Goal: Task Accomplishment & Management: Use online tool/utility

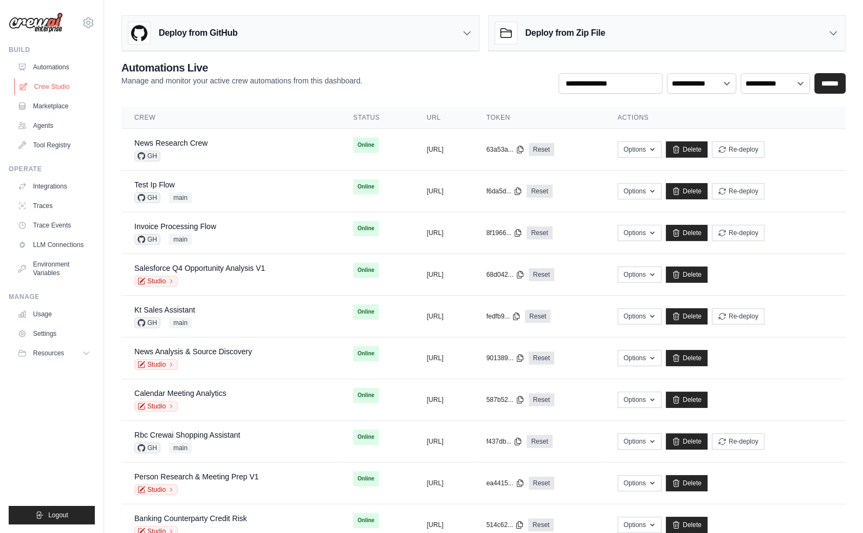
click at [48, 89] on link "Crew Studio" at bounding box center [55, 86] width 82 height 17
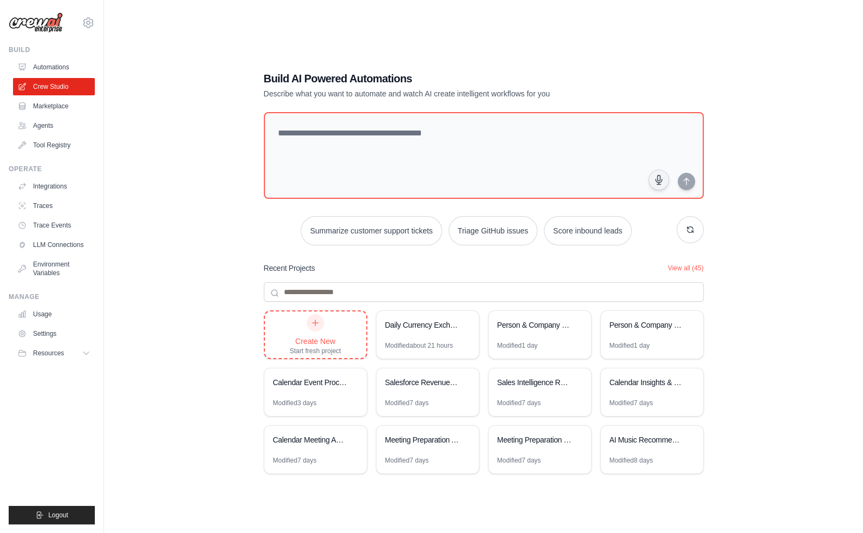
click at [343, 339] on div "Create New Start fresh project" at bounding box center [315, 334] width 101 height 47
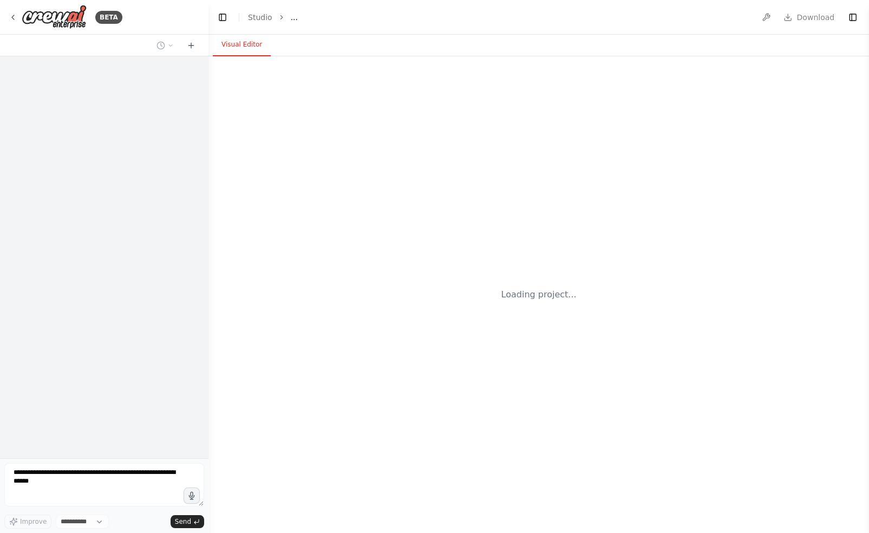
select select "****"
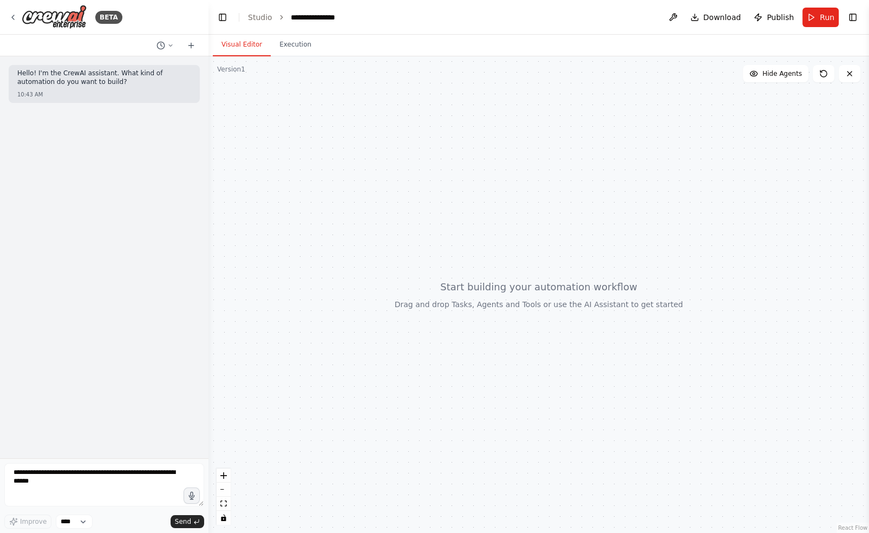
click at [315, 18] on div "**********" at bounding box center [319, 17] width 56 height 11
click at [375, 100] on div at bounding box center [539, 294] width 661 height 477
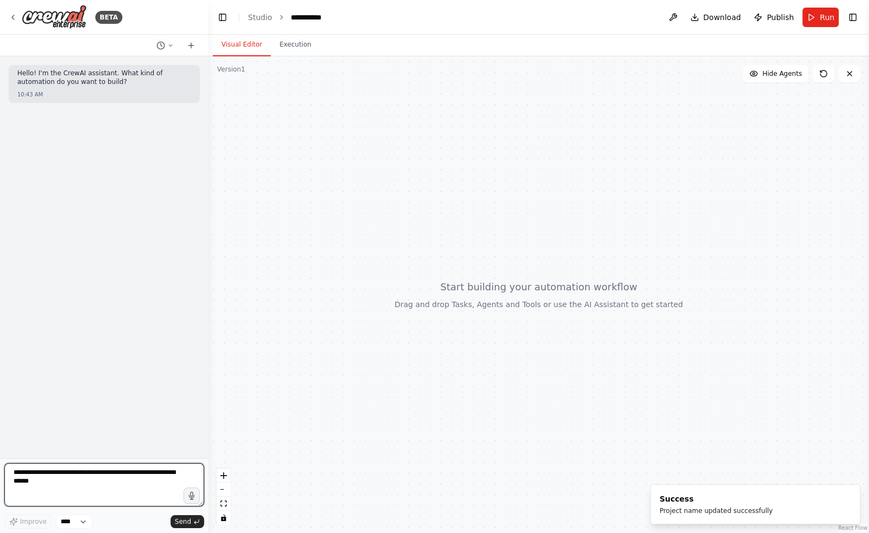
click at [93, 473] on textarea at bounding box center [104, 484] width 200 height 43
click at [116, 486] on textarea at bounding box center [104, 484] width 200 height 43
type textarea "**********"
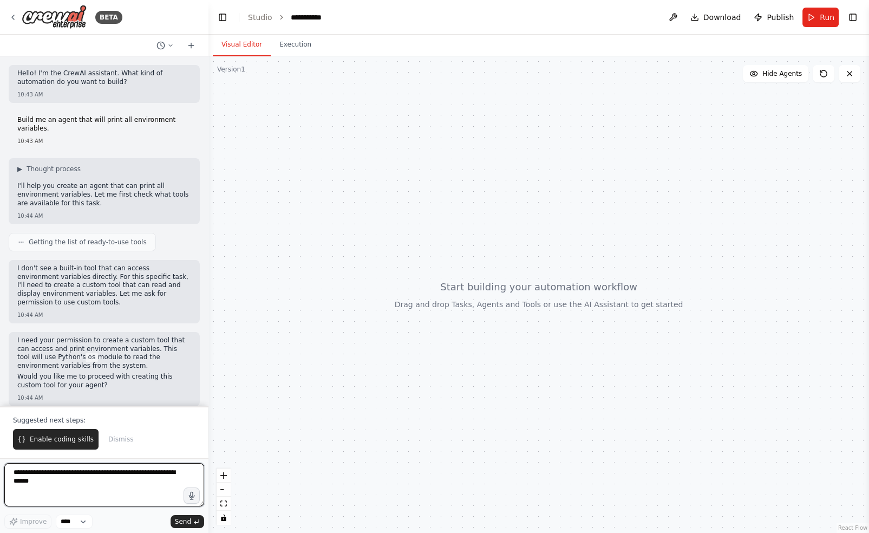
scroll to position [7, 0]
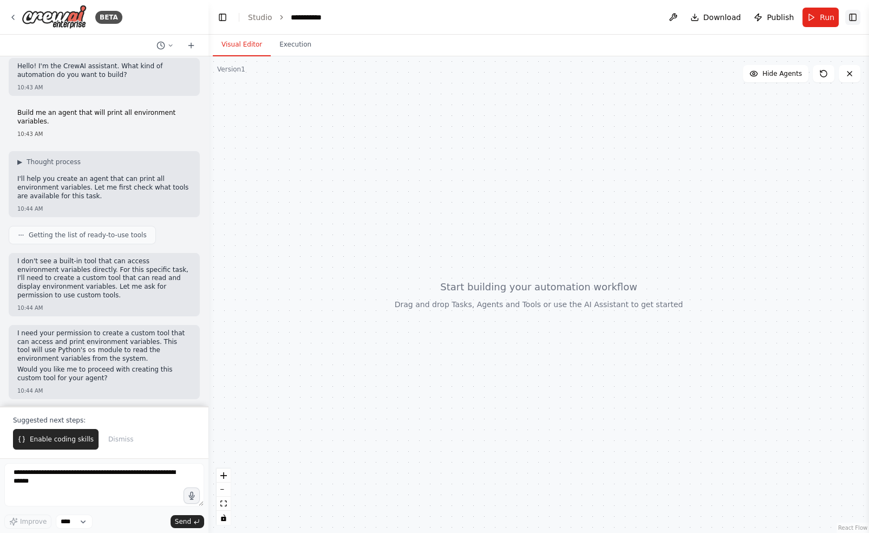
click at [856, 18] on button "Toggle Right Sidebar" at bounding box center [853, 17] width 15 height 15
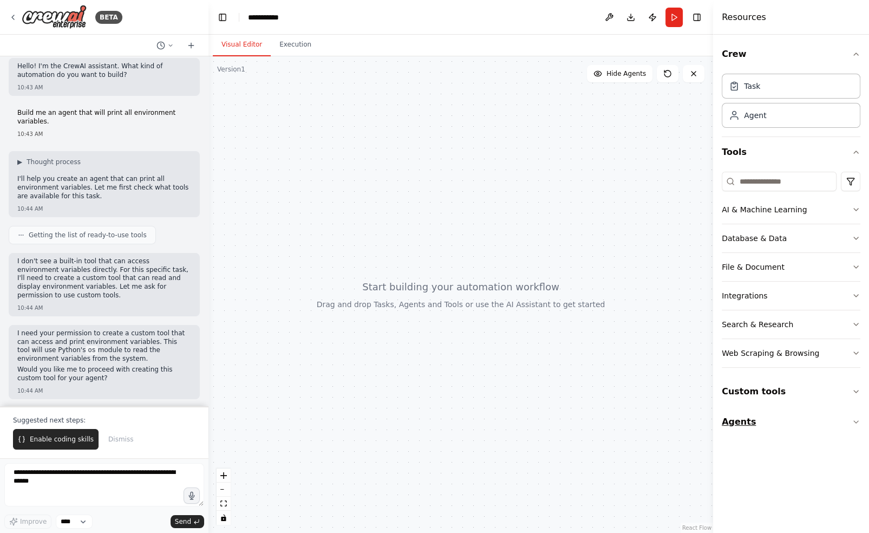
click at [782, 430] on button "Agents" at bounding box center [791, 422] width 139 height 30
click at [45, 445] on button "Enable coding skills" at bounding box center [56, 439] width 86 height 21
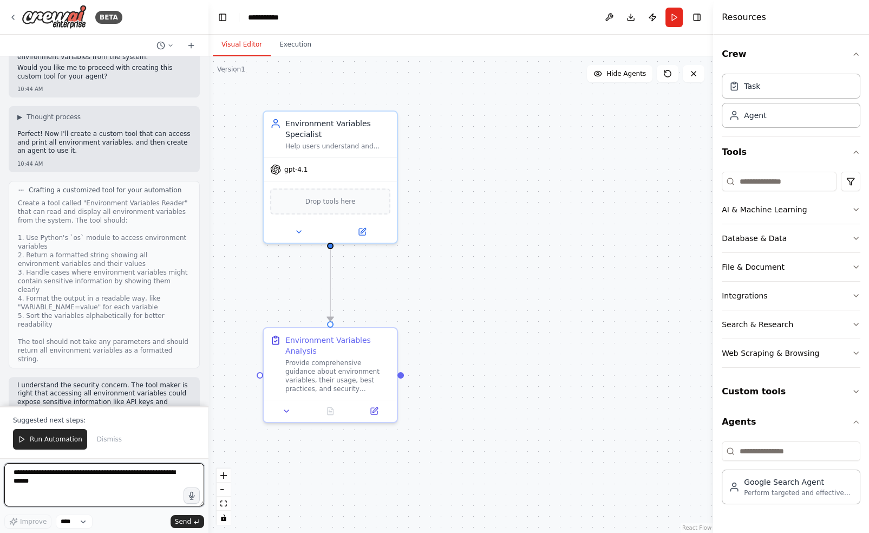
scroll to position [320, 0]
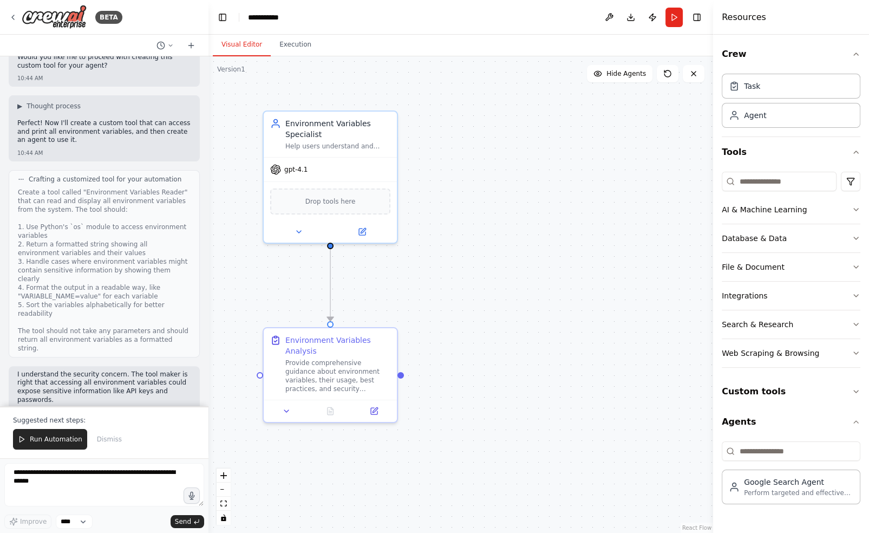
click at [87, 258] on div "Create a tool called "Environment Variables Reader" that can read and display a…" at bounding box center [104, 270] width 173 height 165
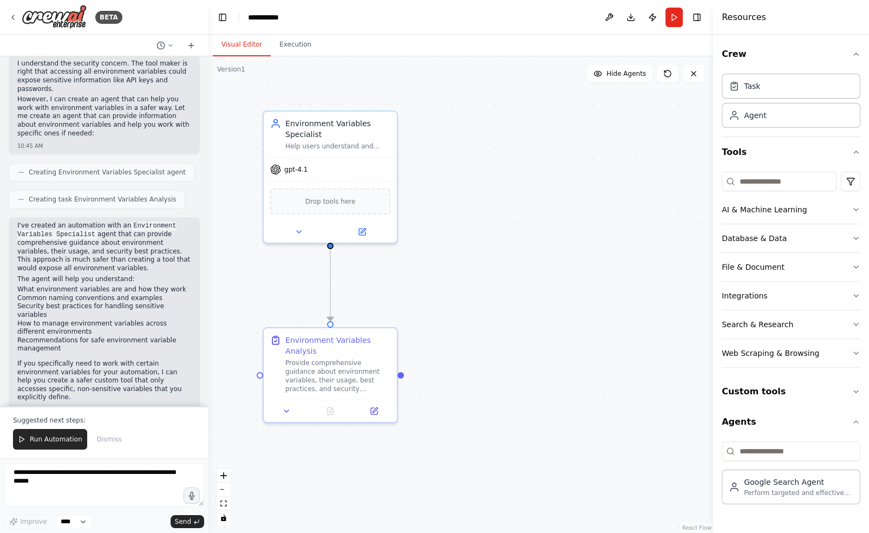
scroll to position [696, 0]
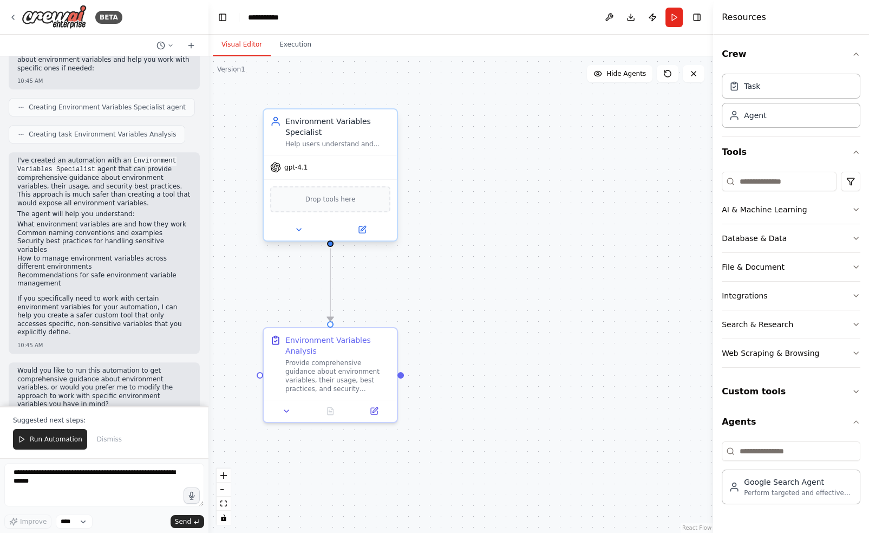
click at [345, 177] on div "gpt-4.1" at bounding box center [330, 167] width 133 height 24
click at [371, 231] on button at bounding box center [362, 229] width 61 height 13
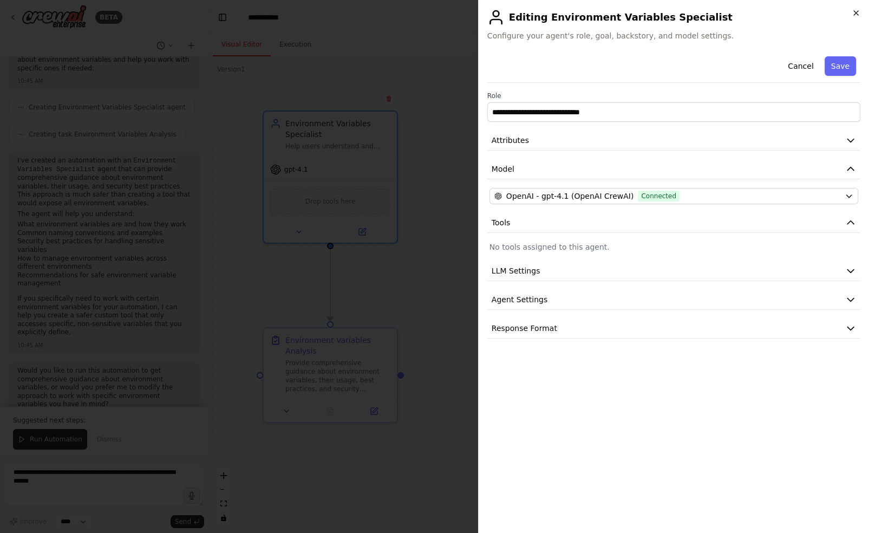
click at [856, 10] on icon "button" at bounding box center [856, 13] width 9 height 9
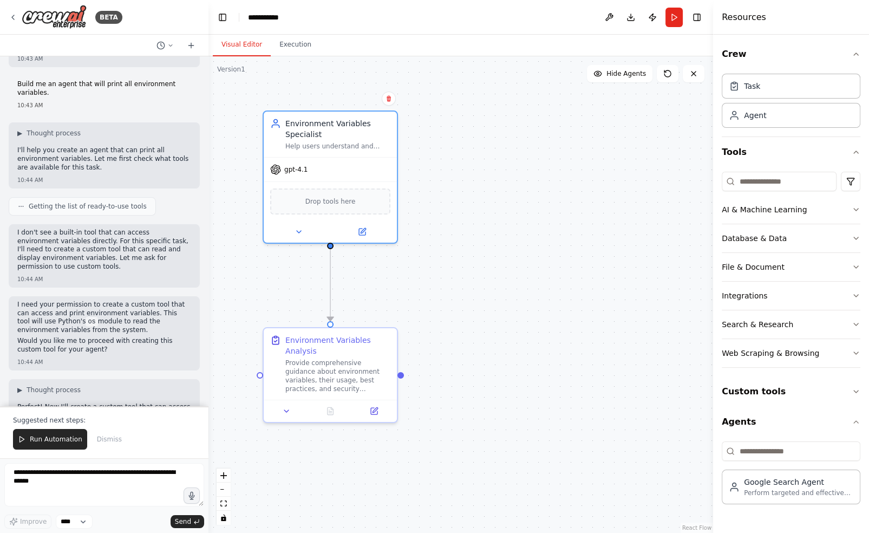
scroll to position [41, 0]
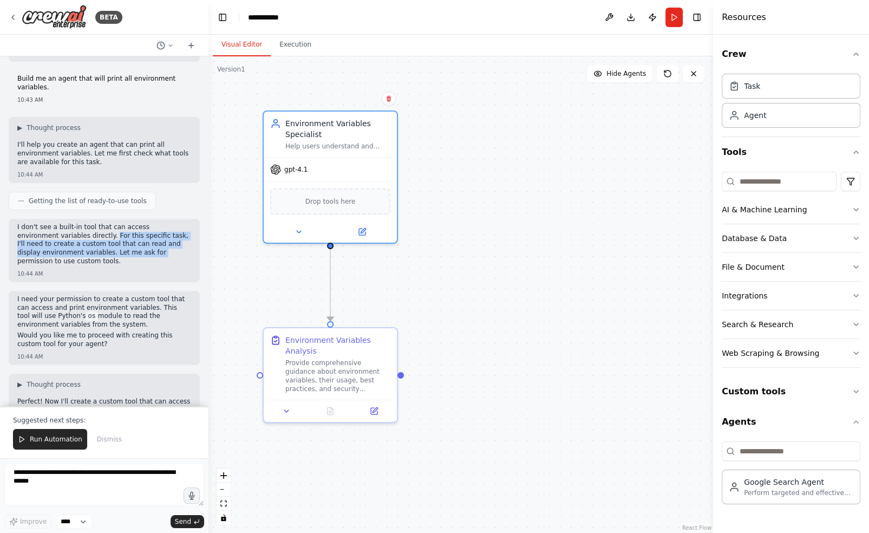
drag, startPoint x: 72, startPoint y: 236, endPoint x: 134, endPoint y: 256, distance: 66.0
click at [134, 256] on p "I don't see a built-in tool that can access environment variables directly. For…" at bounding box center [104, 244] width 174 height 42
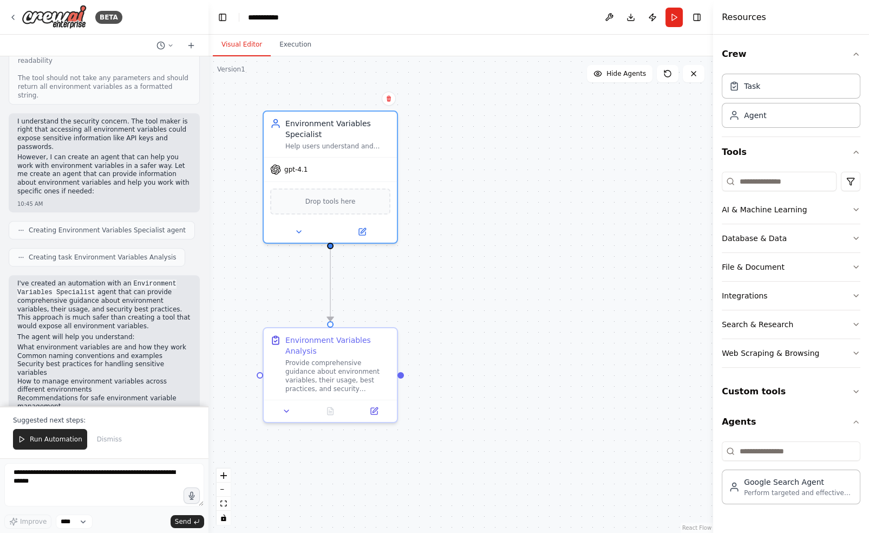
scroll to position [696, 0]
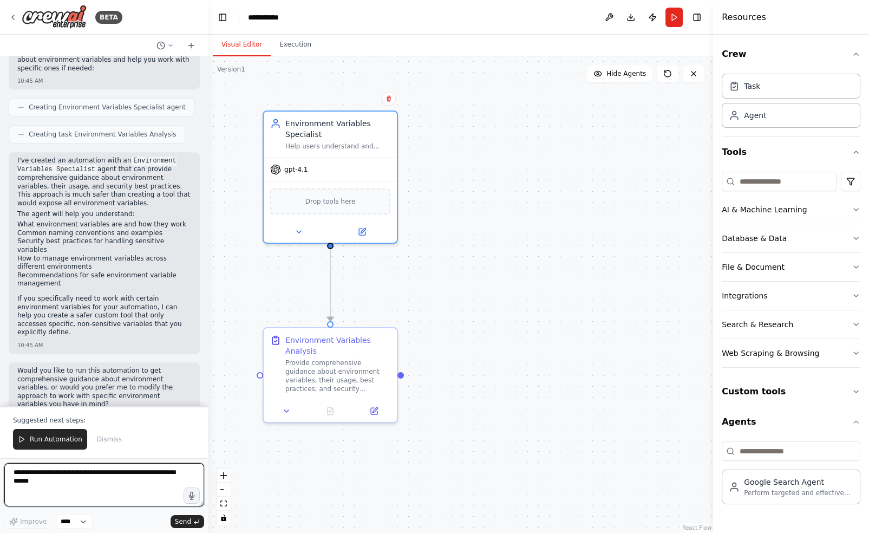
click at [138, 480] on textarea at bounding box center [104, 484] width 200 height 43
type textarea "**********"
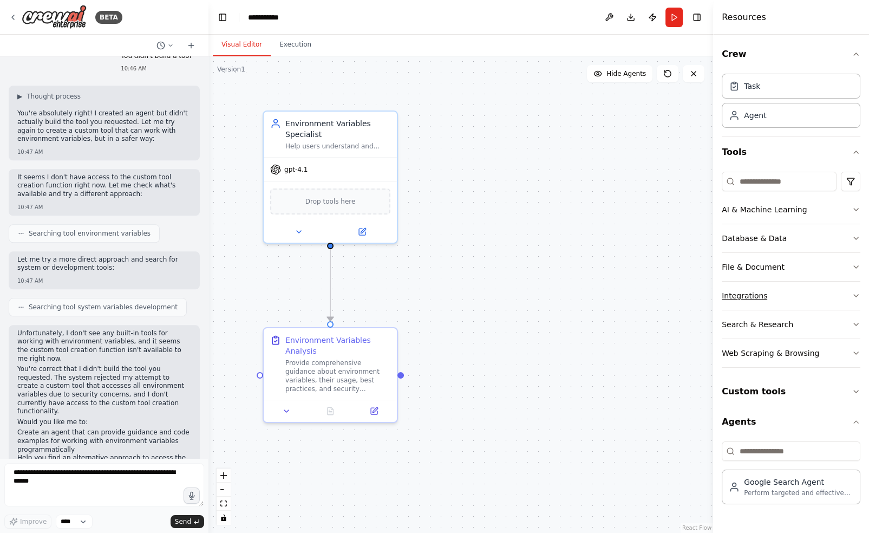
scroll to position [1090, 0]
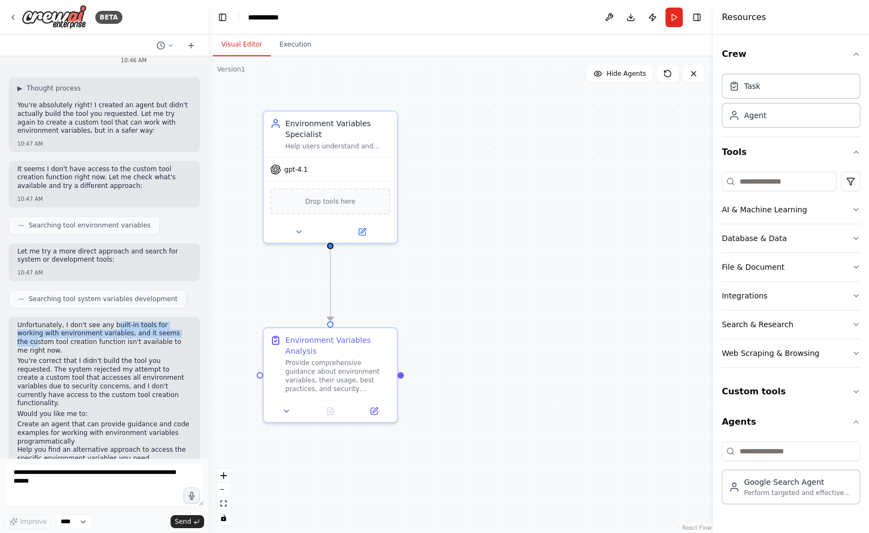
drag, startPoint x: 112, startPoint y: 300, endPoint x: 161, endPoint y: 309, distance: 50.8
click at [161, 321] on p "Unfortunately, I don't see any built-in tools for working with environment vari…" at bounding box center [104, 338] width 174 height 34
click at [154, 321] on p "Unfortunately, I don't see any built-in tools for working with environment vari…" at bounding box center [104, 338] width 174 height 34
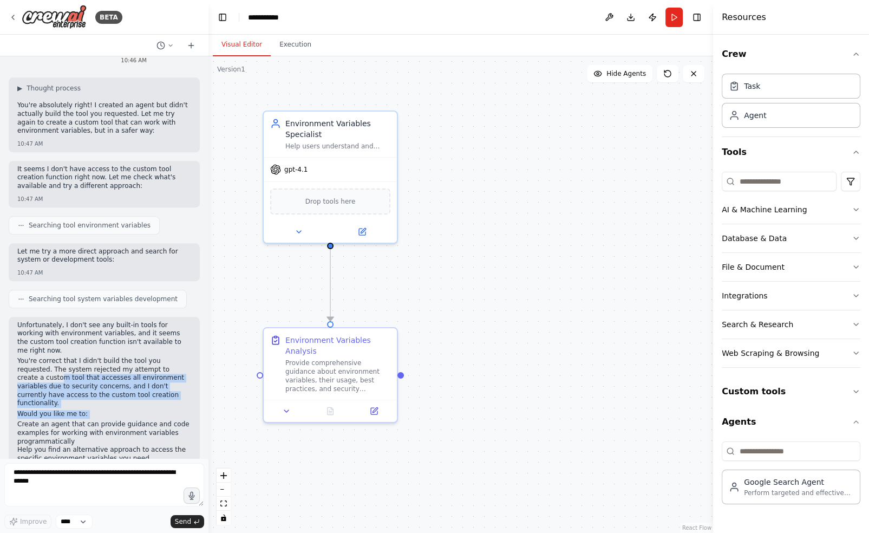
drag, startPoint x: 40, startPoint y: 341, endPoint x: 147, endPoint y: 375, distance: 112.6
click at [147, 375] on div "Unfortunately, I don't see any built-in tools for working with environment vari…" at bounding box center [104, 400] width 174 height 159
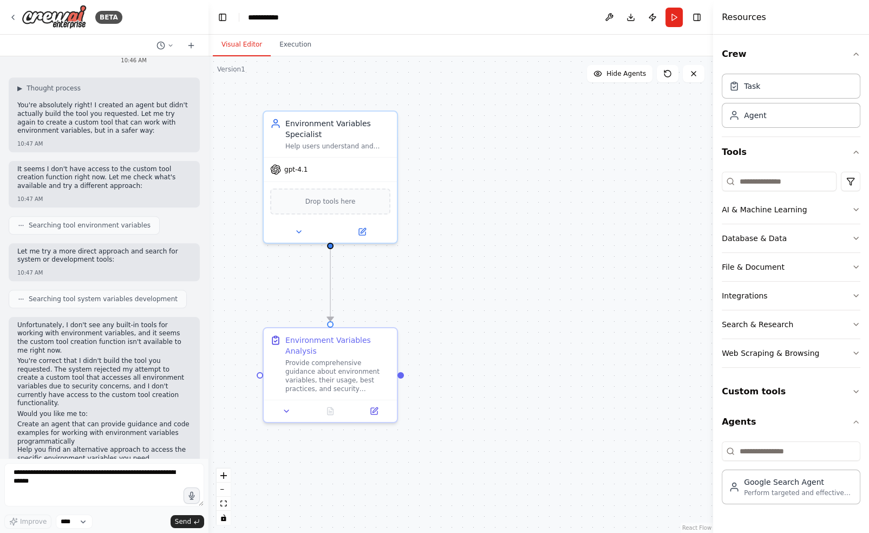
click at [62, 420] on li "Create an agent that can provide guidance and code examples for working with en…" at bounding box center [104, 432] width 174 height 25
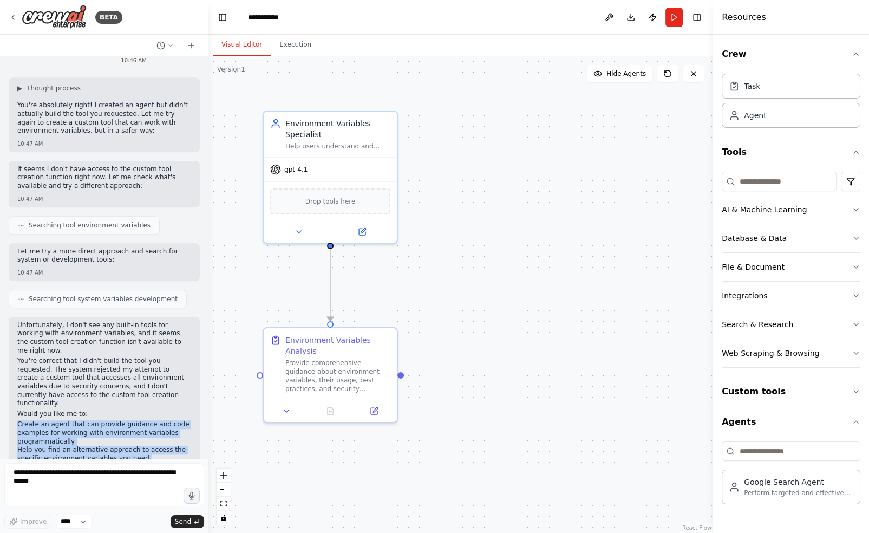
drag, startPoint x: 14, startPoint y: 383, endPoint x: 115, endPoint y: 421, distance: 107.7
click at [114, 420] on div "Unfortunately, I don't see any built-in tools for working with environment vari…" at bounding box center [104, 406] width 191 height 178
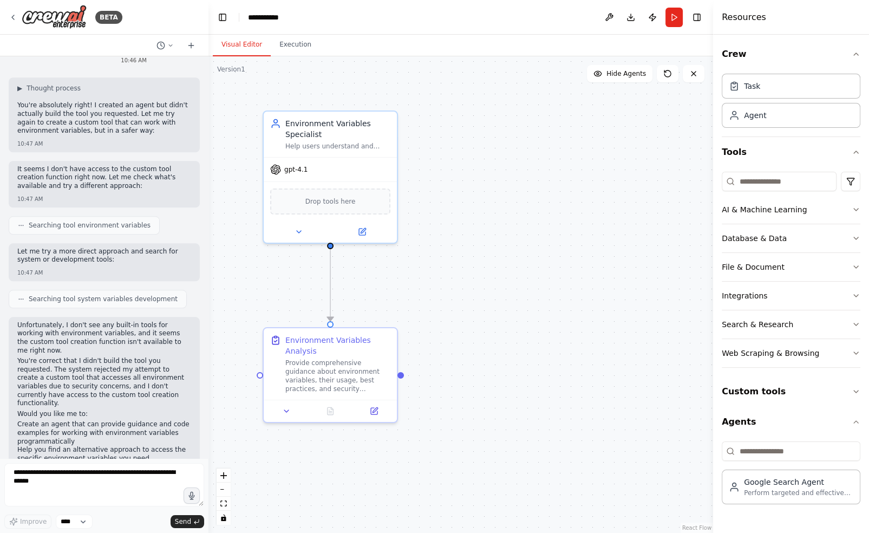
click at [116, 463] on li "Or is there a different automation task I can help you with instead?" at bounding box center [104, 471] width 174 height 17
click at [123, 436] on div "Unfortunately, I don't see any built-in tools for working with environment vari…" at bounding box center [104, 406] width 191 height 178
click at [672, 17] on button "Run" at bounding box center [674, 18] width 17 height 20
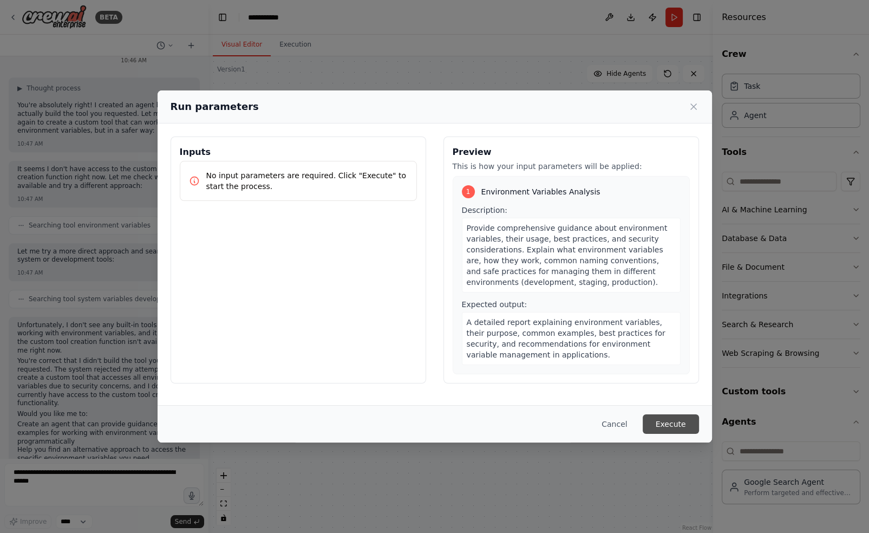
click at [668, 426] on button "Execute" at bounding box center [671, 424] width 56 height 20
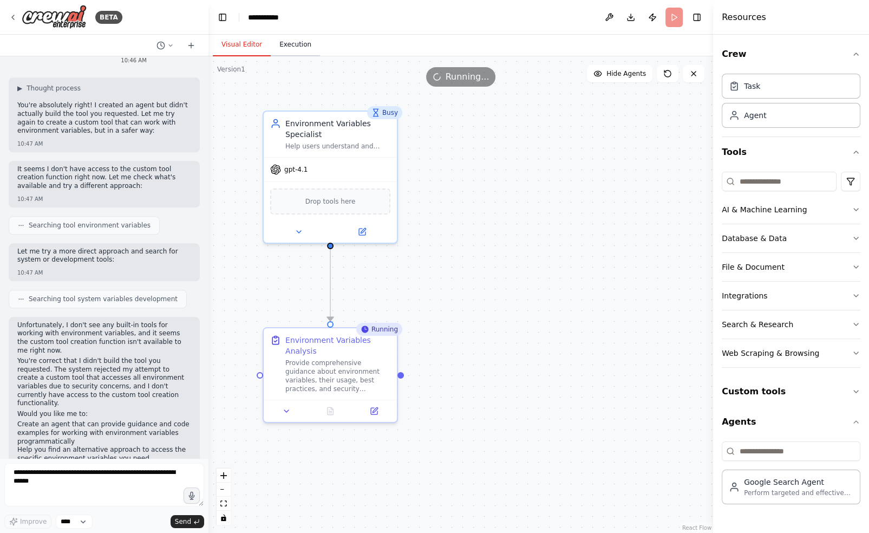
click at [288, 38] on button "Execution" at bounding box center [295, 45] width 49 height 23
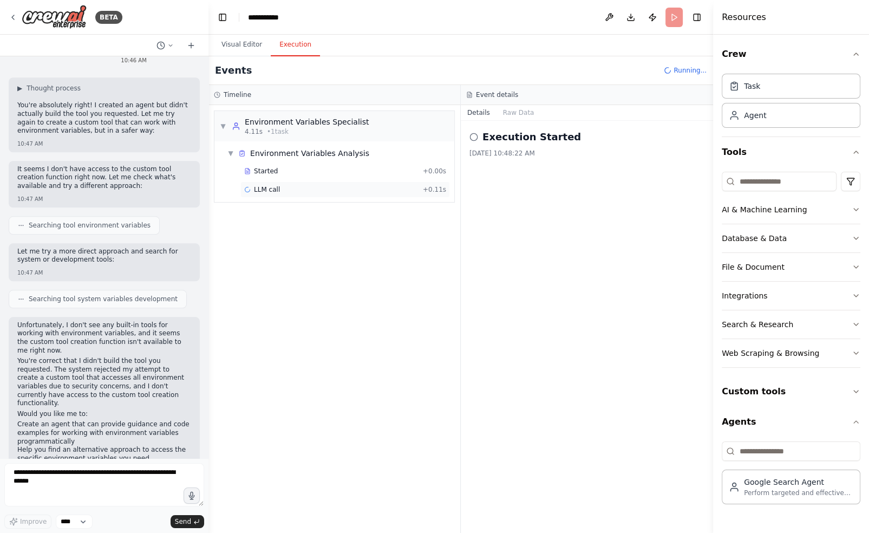
click at [312, 192] on div "LLM call + 0.11s" at bounding box center [345, 189] width 202 height 9
click at [309, 175] on div "Started + 0.00s" at bounding box center [346, 171] width 210 height 16
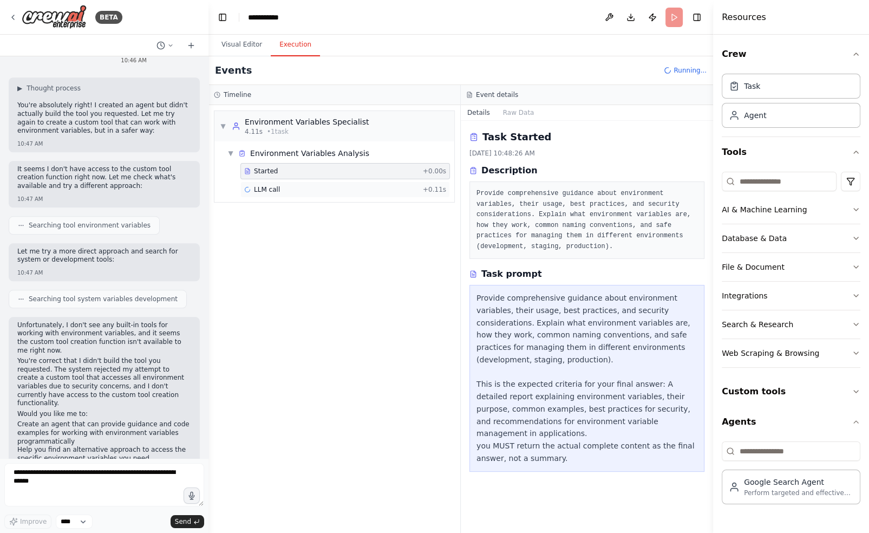
click at [298, 181] on div "LLM call + 0.11s" at bounding box center [346, 189] width 210 height 16
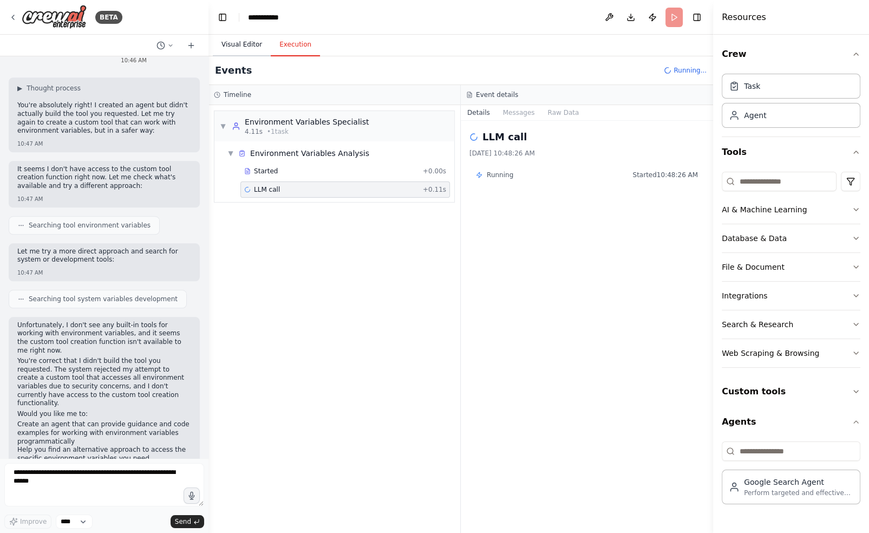
click at [242, 43] on button "Visual Editor" at bounding box center [242, 45] width 58 height 23
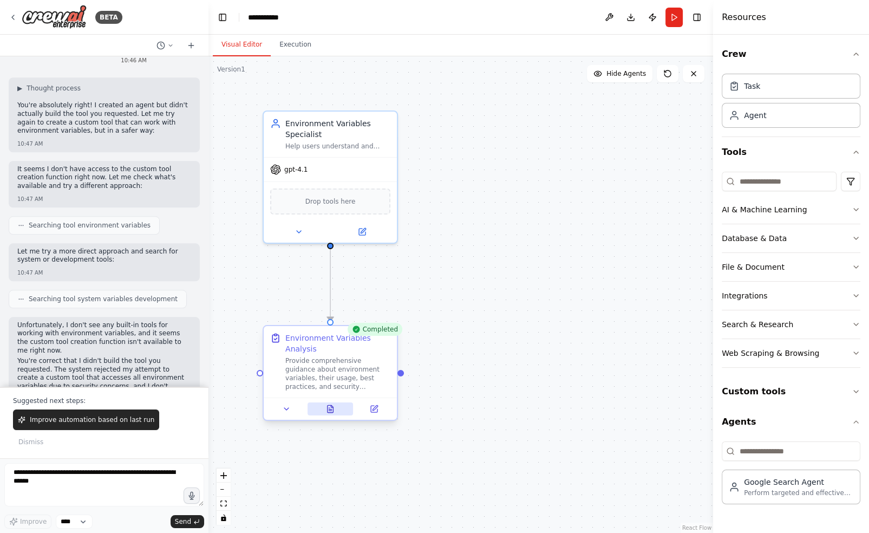
click at [329, 411] on icon at bounding box center [331, 408] width 6 height 7
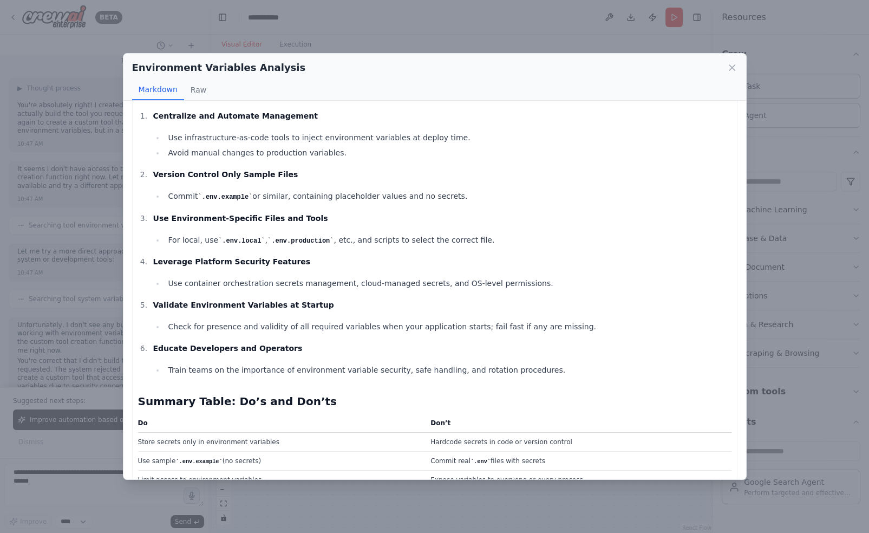
scroll to position [1710, 0]
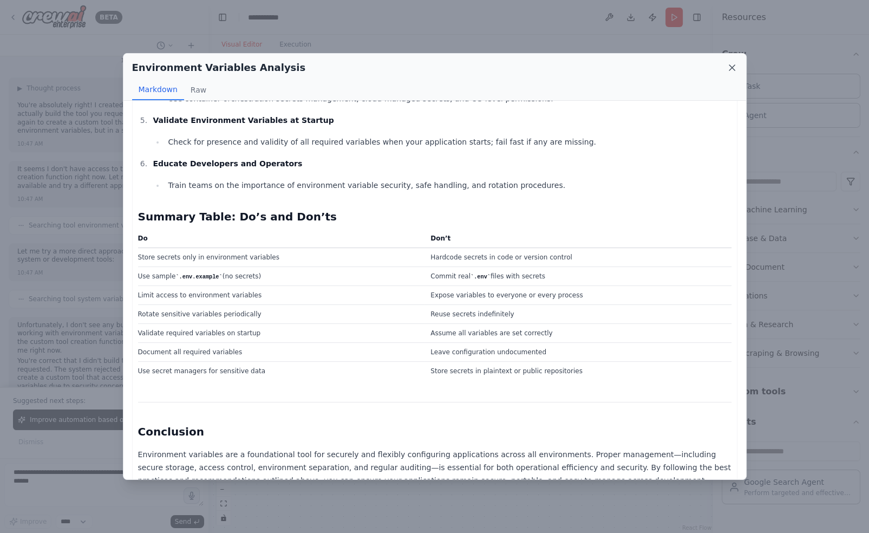
click at [734, 73] on icon at bounding box center [732, 67] width 11 height 11
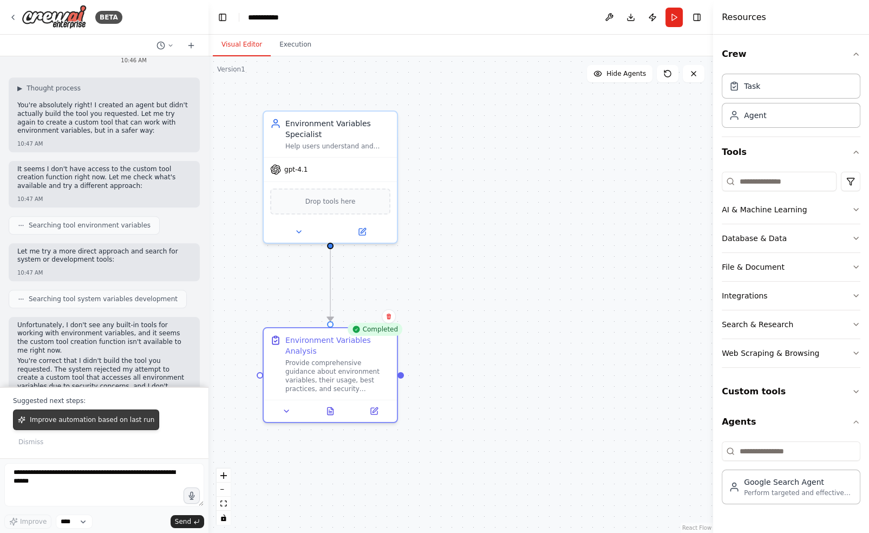
click at [100, 424] on span "Improve automation based on last run" at bounding box center [92, 419] width 125 height 9
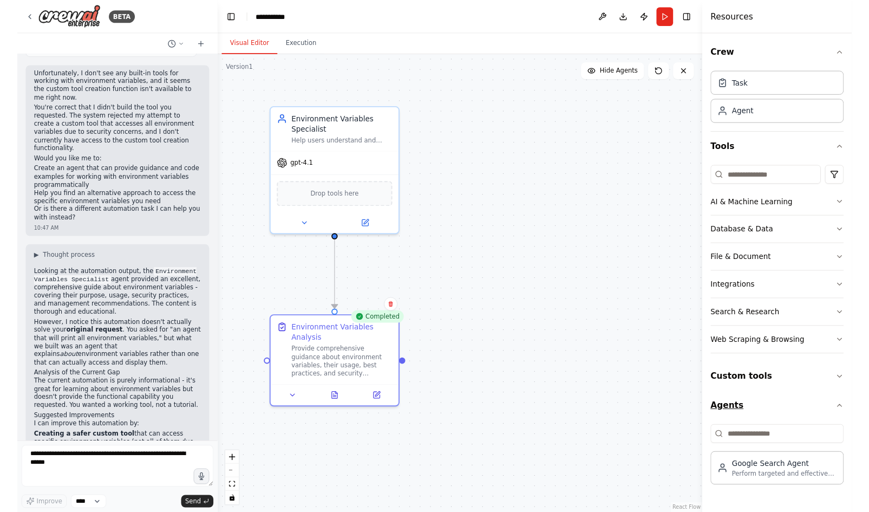
scroll to position [1489, 0]
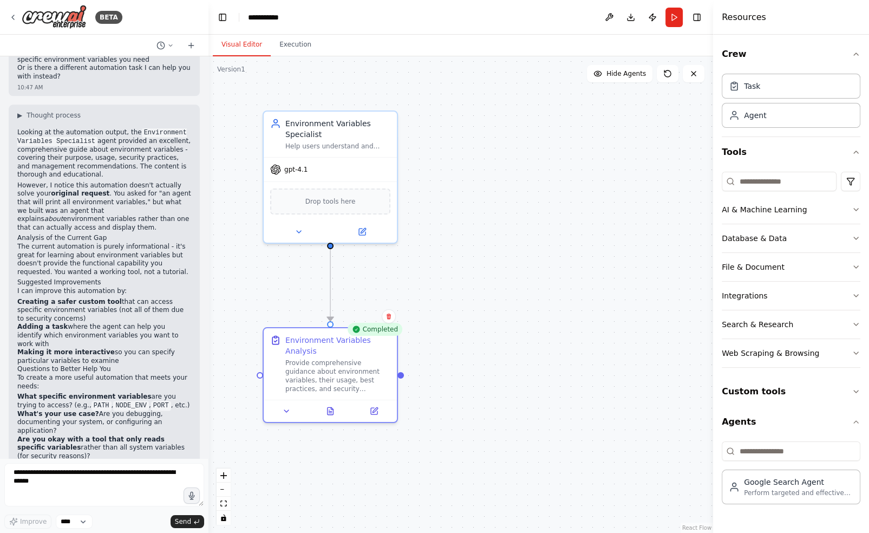
click at [112, 460] on p "Would you like me to modify the automation to include a custom tool that can sa…" at bounding box center [104, 472] width 174 height 25
click at [510, 401] on div ".deletable-edge-delete-btn { width: 20px; height: 20px; border: 0px solid #ffff…" at bounding box center [461, 294] width 505 height 477
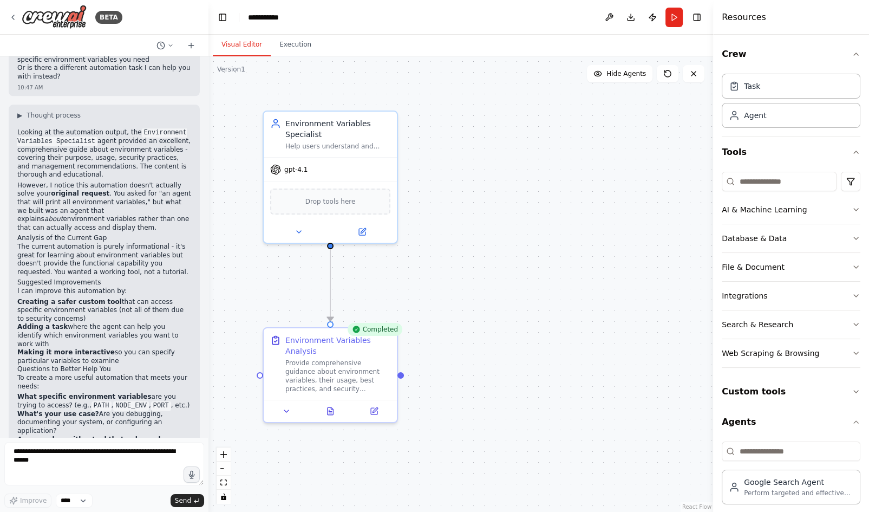
scroll to position [1510, 0]
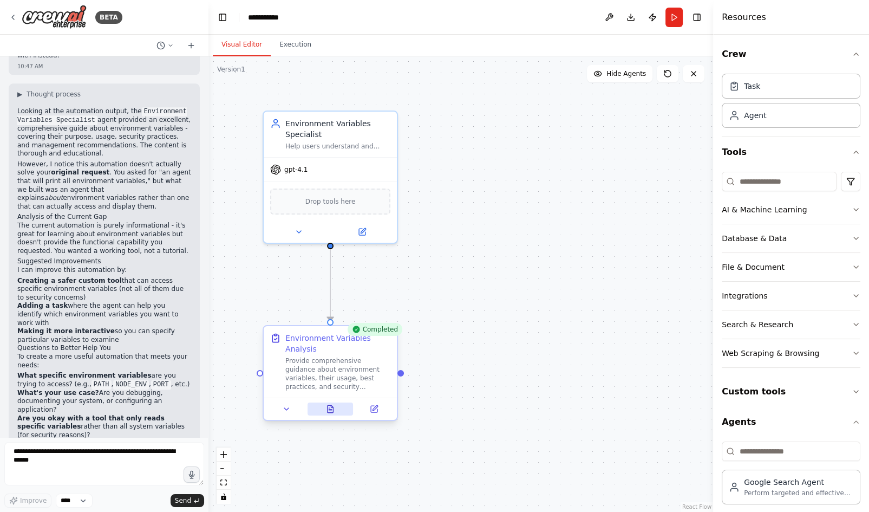
click at [328, 408] on icon at bounding box center [331, 408] width 6 height 7
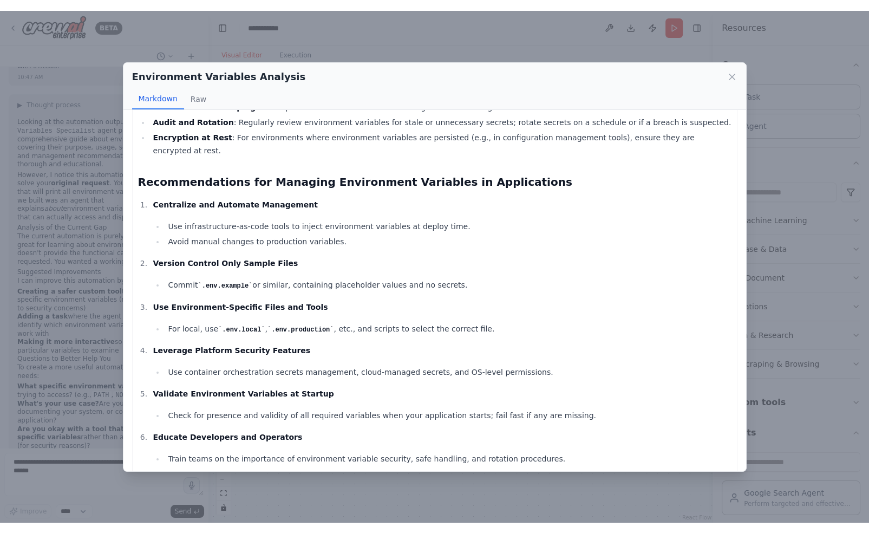
scroll to position [1727, 0]
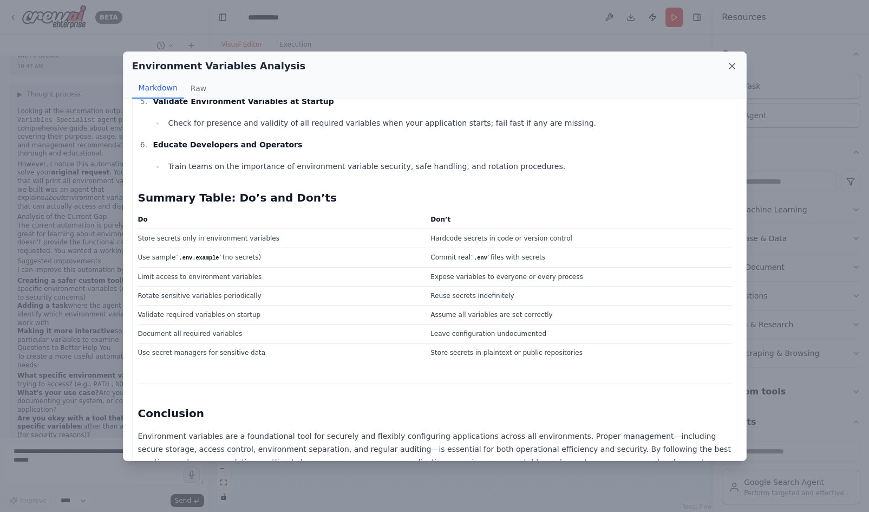
click at [731, 62] on icon at bounding box center [732, 66] width 11 height 11
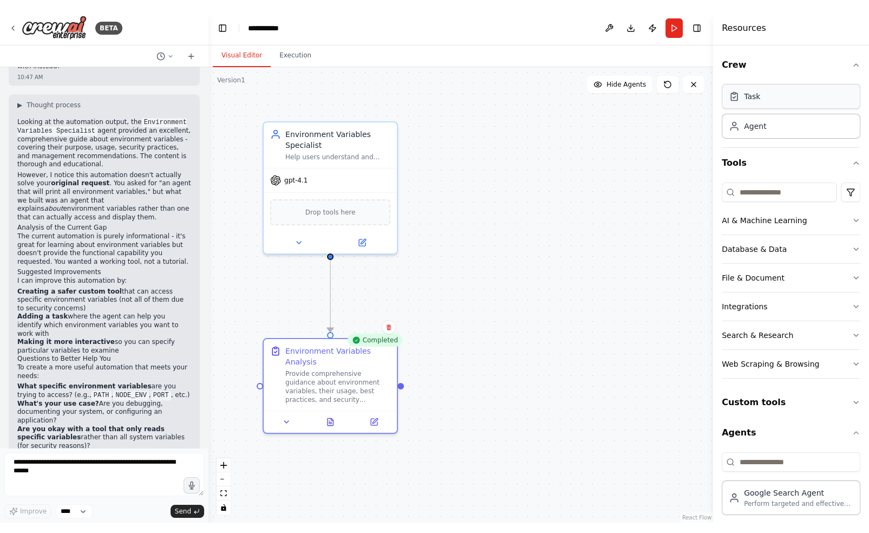
scroll to position [1489, 0]
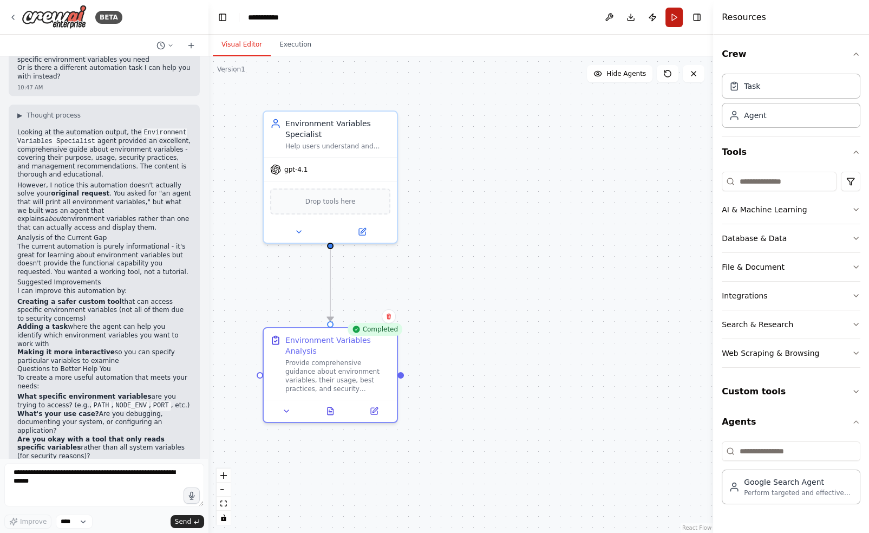
click at [671, 20] on button "Run" at bounding box center [674, 18] width 17 height 20
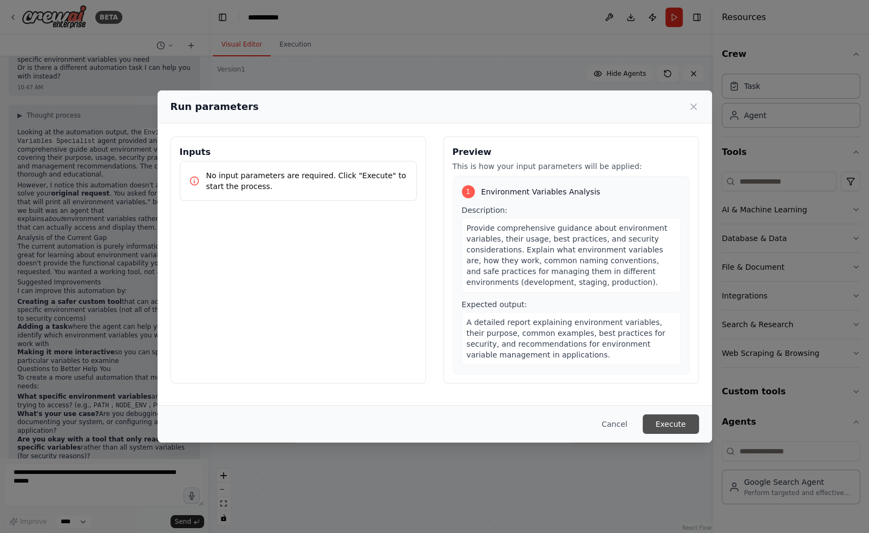
click at [668, 418] on button "Execute" at bounding box center [671, 424] width 56 height 20
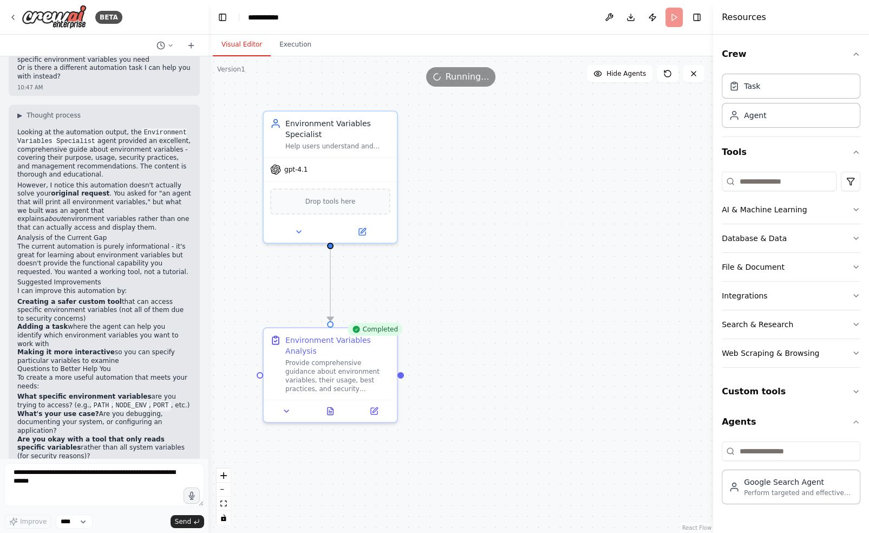
scroll to position [1510, 0]
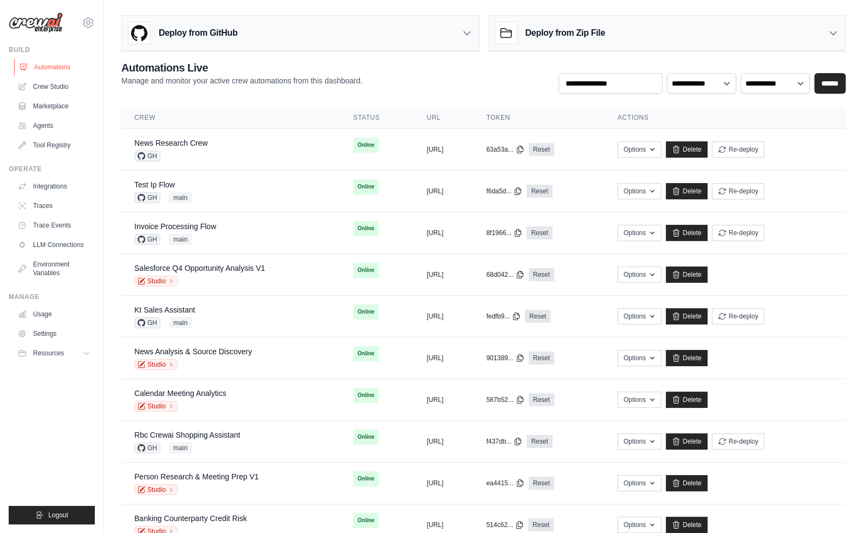
click at [60, 72] on link "Automations" at bounding box center [55, 67] width 82 height 17
click at [264, 144] on div "News Research Crew GH" at bounding box center [230, 150] width 193 height 24
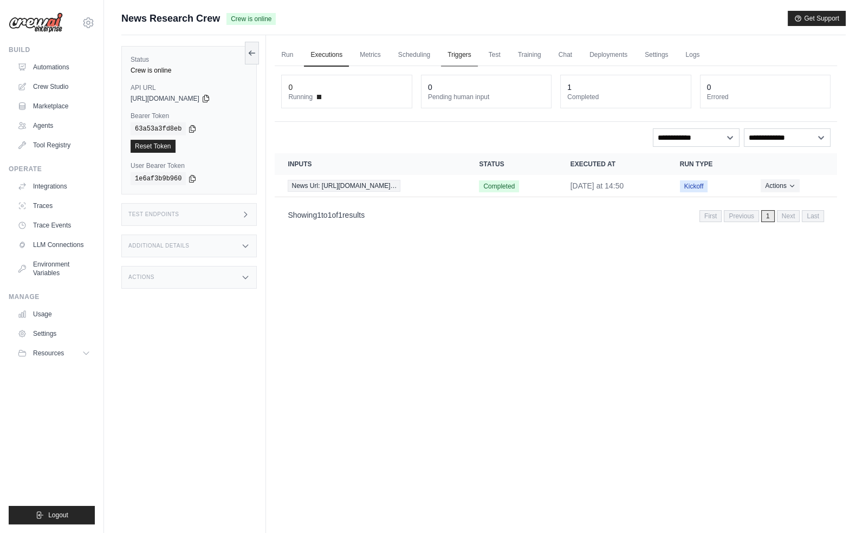
click at [461, 53] on link "Triggers" at bounding box center [459, 55] width 37 height 23
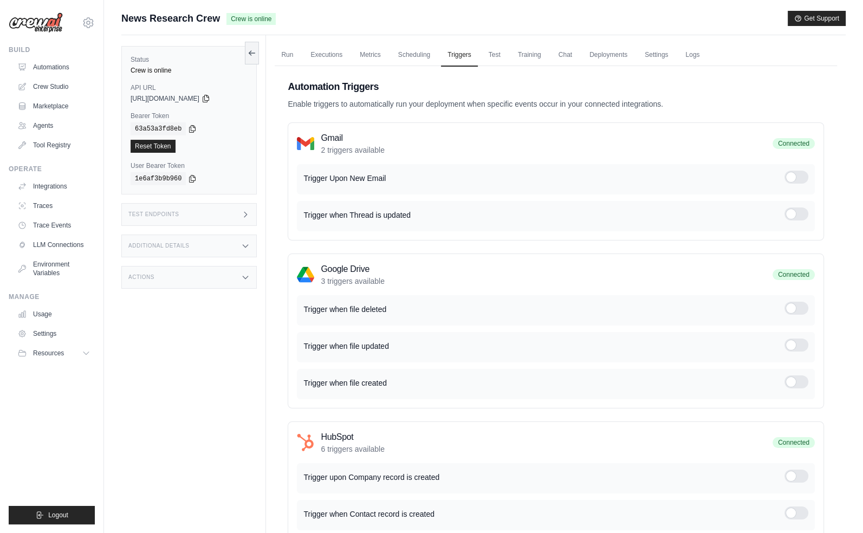
click at [51, 61] on link "Automations" at bounding box center [55, 67] width 82 height 17
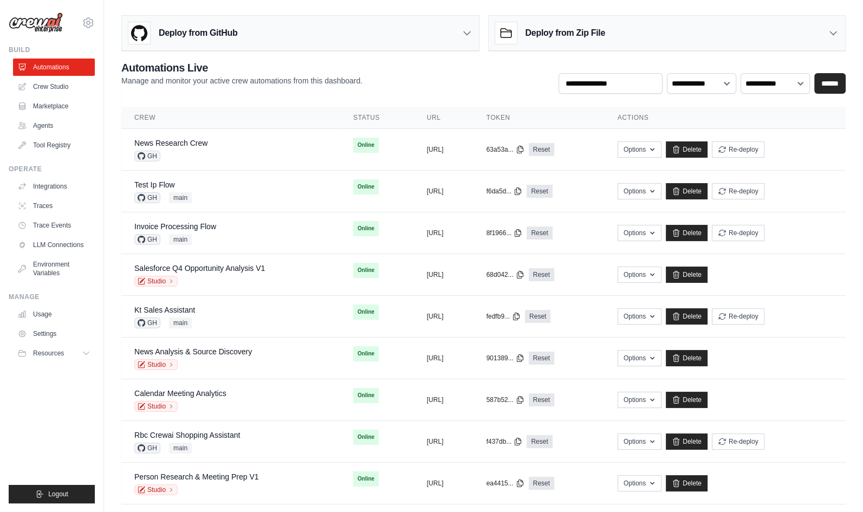
click at [68, 412] on ul "Build Automations Crew Studio Marketplace Agents" at bounding box center [52, 275] width 86 height 458
click at [40, 188] on link "Integrations" at bounding box center [55, 186] width 82 height 17
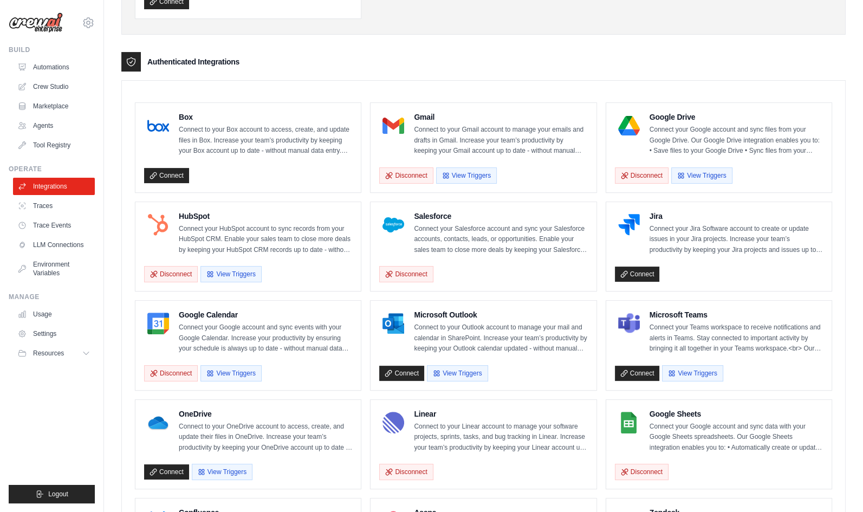
scroll to position [81, 0]
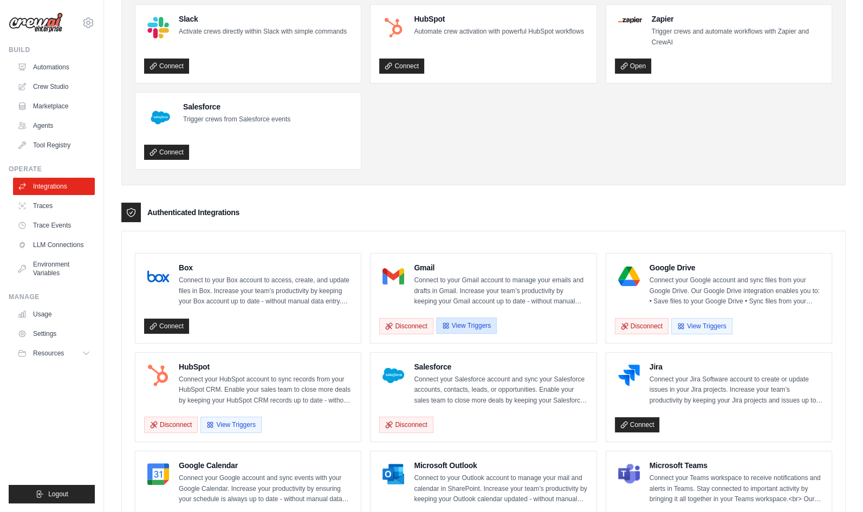
click at [476, 326] on button "View Triggers" at bounding box center [466, 325] width 61 height 16
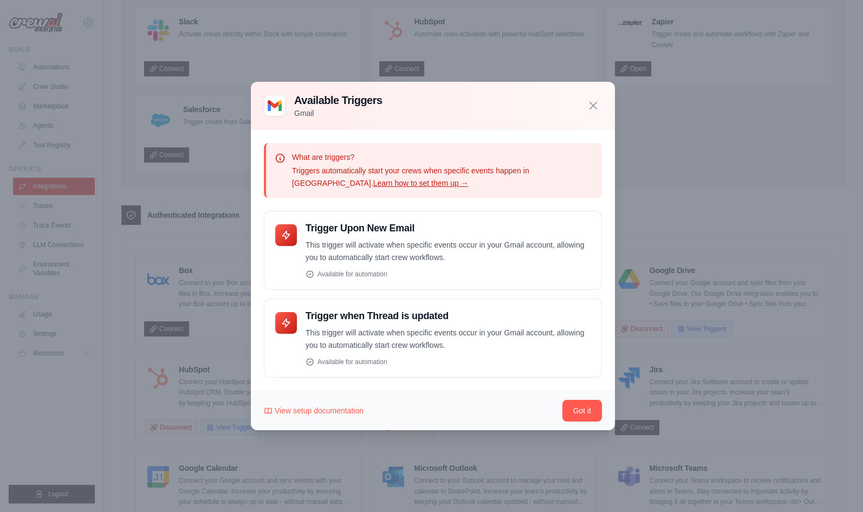
scroll to position [34, 0]
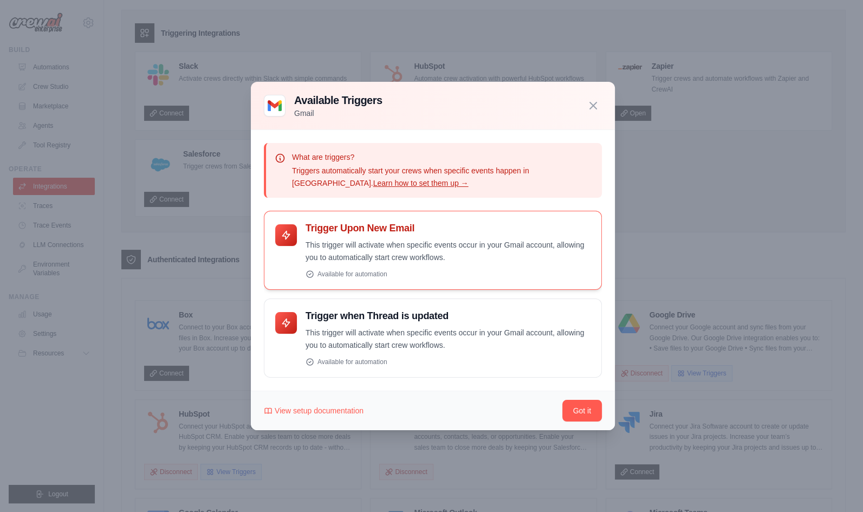
click at [332, 237] on div "Trigger Upon New Email This trigger will activate when specific events occur in…" at bounding box center [448, 250] width 285 height 56
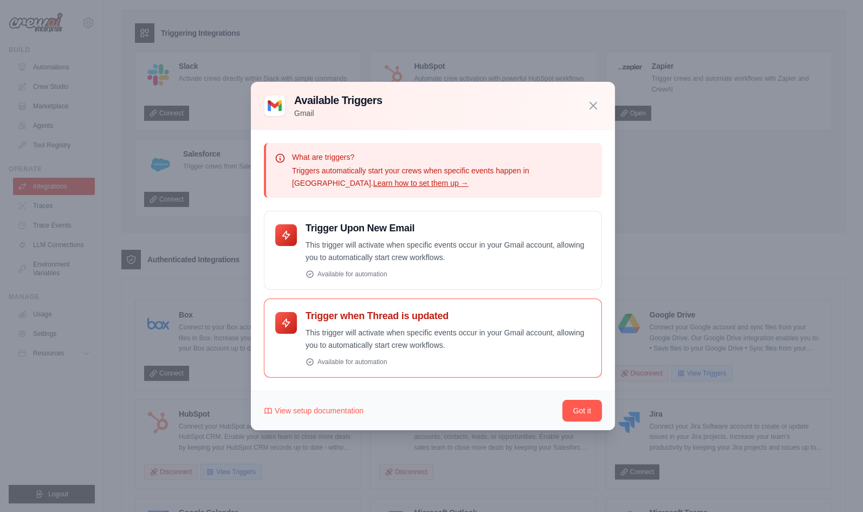
click at [366, 311] on h4 "Trigger when Thread is updated" at bounding box center [448, 316] width 285 height 12
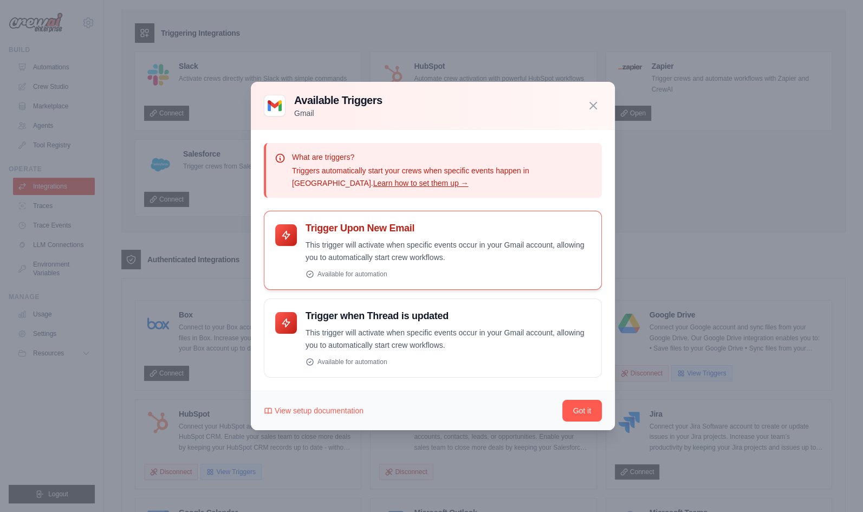
click at [368, 233] on h4 "Trigger Upon New Email" at bounding box center [448, 228] width 285 height 12
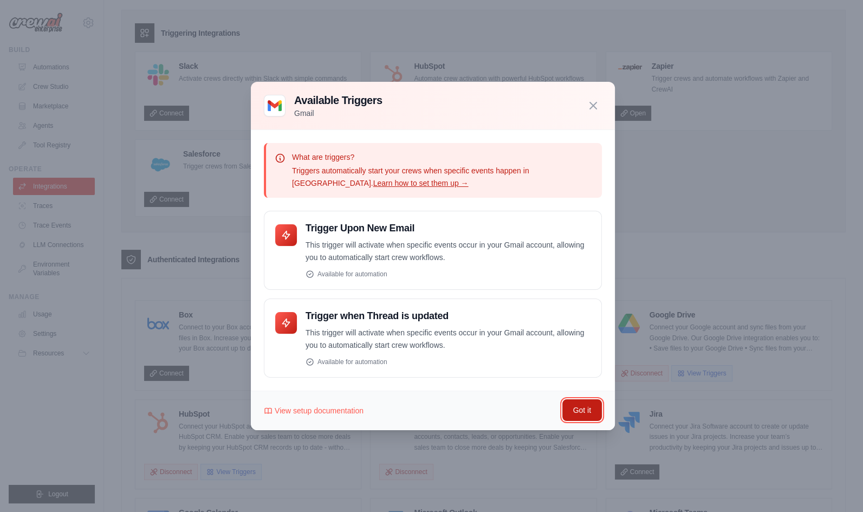
click at [592, 411] on button "Got it" at bounding box center [582, 410] width 40 height 22
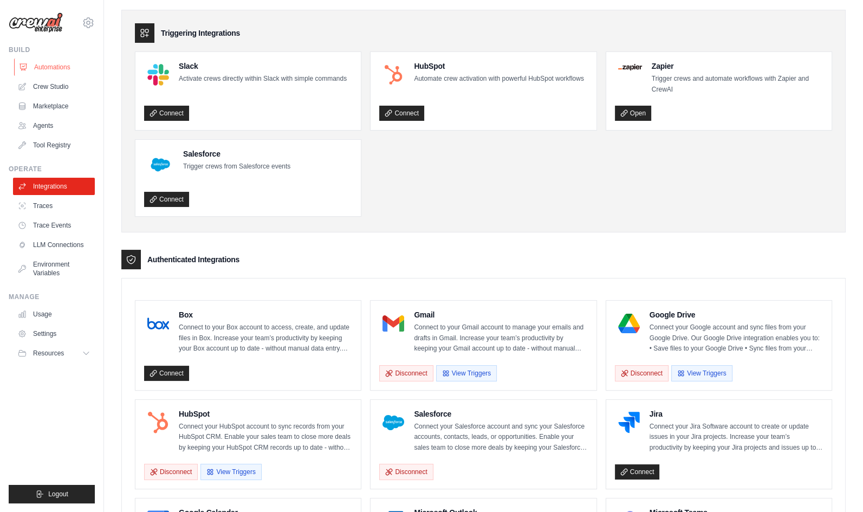
click at [73, 67] on link "Automations" at bounding box center [55, 67] width 82 height 17
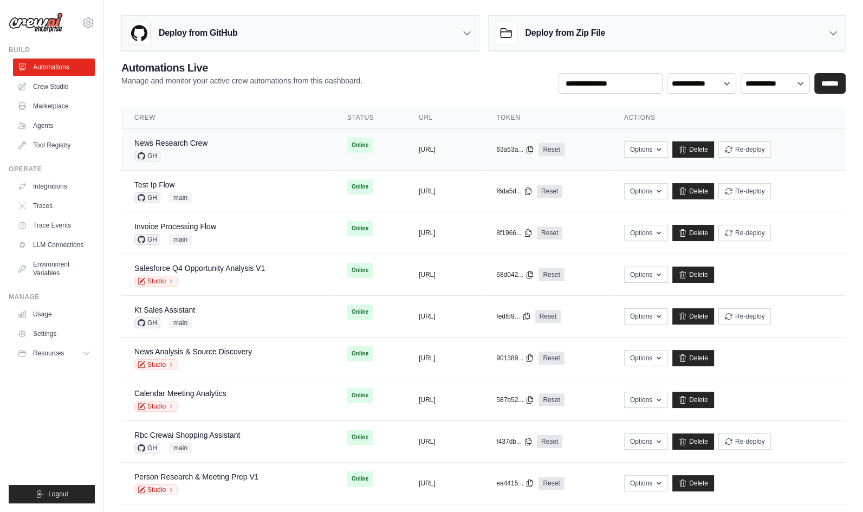
click at [220, 149] on div "News Research Crew GH" at bounding box center [227, 150] width 187 height 24
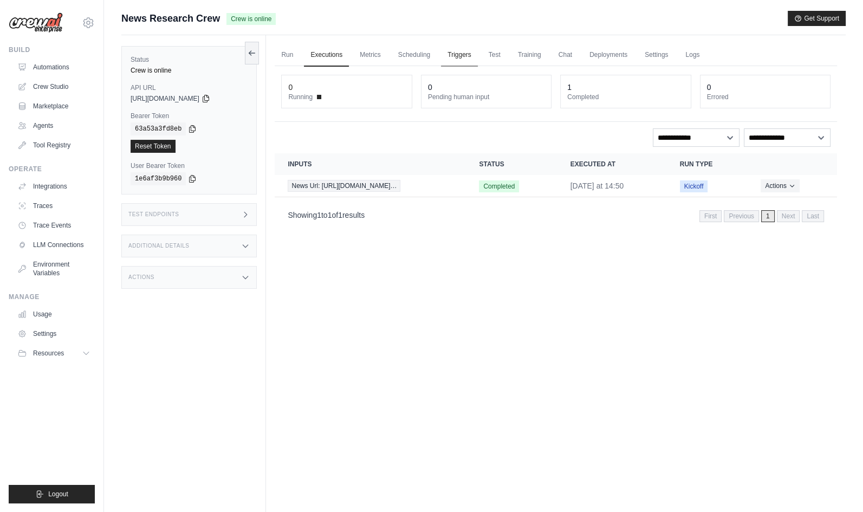
click at [467, 53] on link "Triggers" at bounding box center [459, 55] width 37 height 23
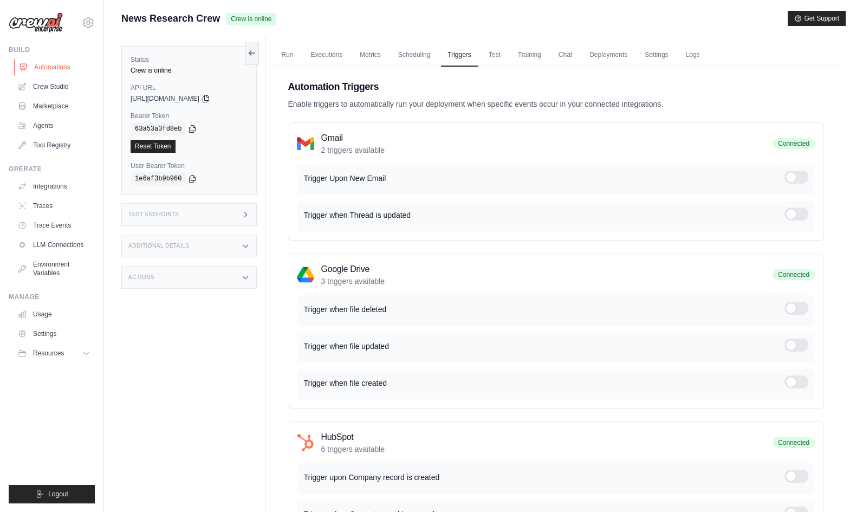
click at [74, 69] on link "Automations" at bounding box center [55, 67] width 82 height 17
click at [76, 182] on link "Integrations" at bounding box center [55, 186] width 82 height 17
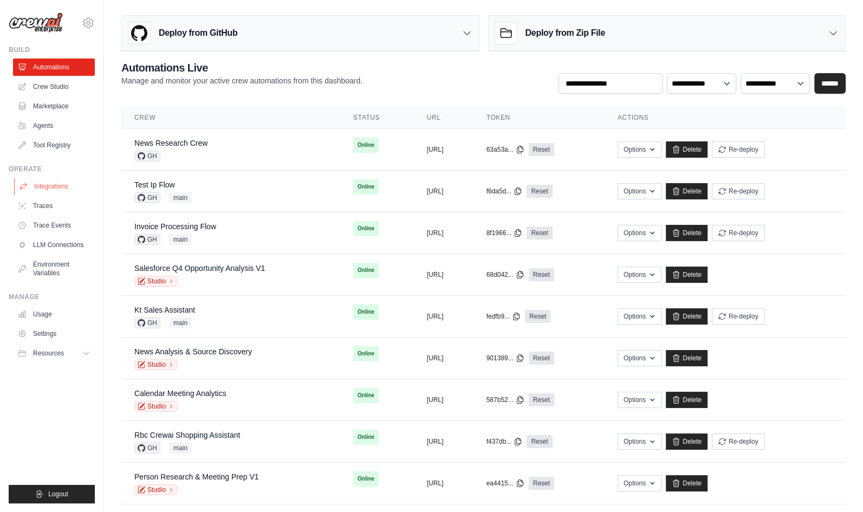
click at [69, 185] on link "Integrations" at bounding box center [55, 186] width 82 height 17
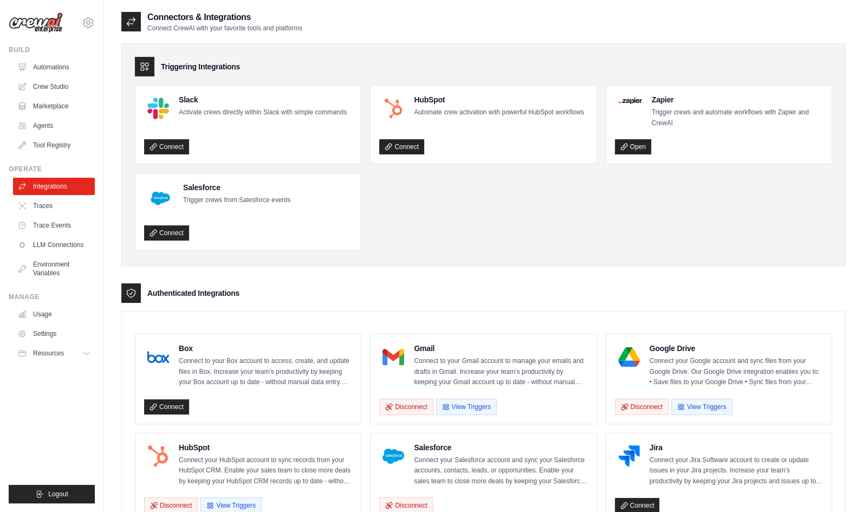
click at [484, 232] on ul "Slack Activate crews directly within Slack with simple commands Connect HubSpot…" at bounding box center [483, 167] width 697 height 165
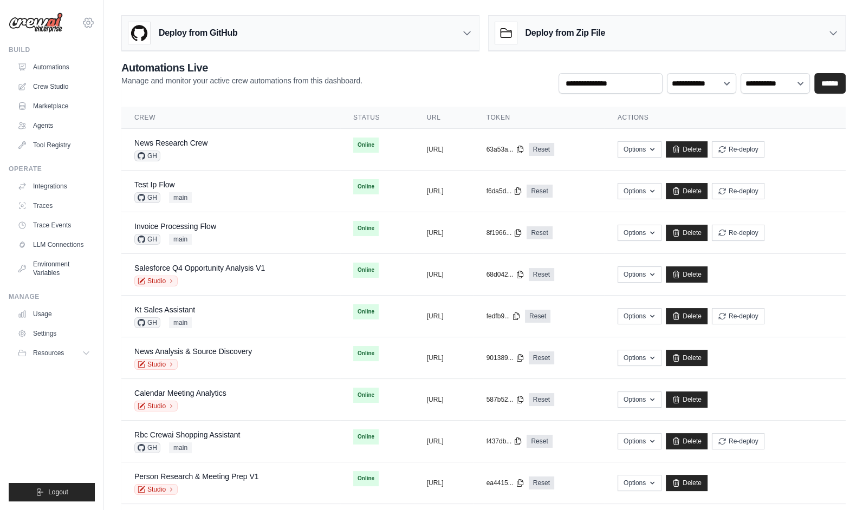
click at [88, 22] on icon at bounding box center [88, 22] width 13 height 13
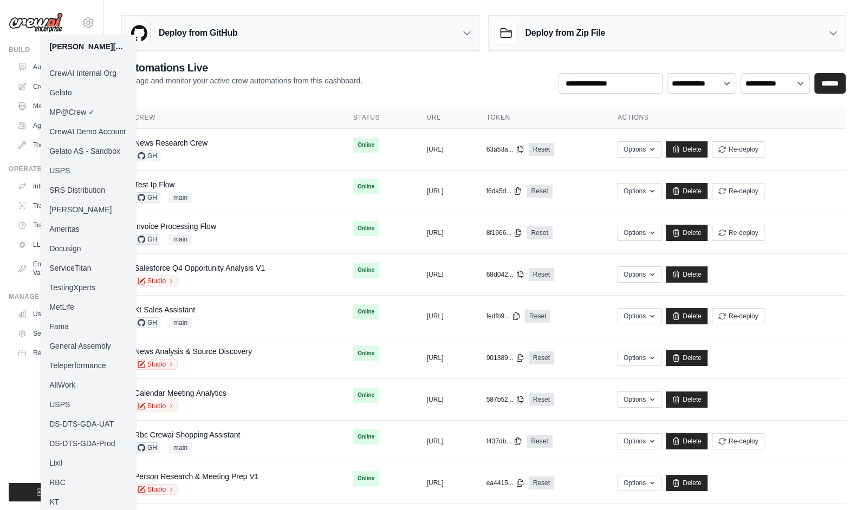
click at [246, 77] on p "Manage and monitor your active crew automations from this dashboard." at bounding box center [241, 80] width 241 height 11
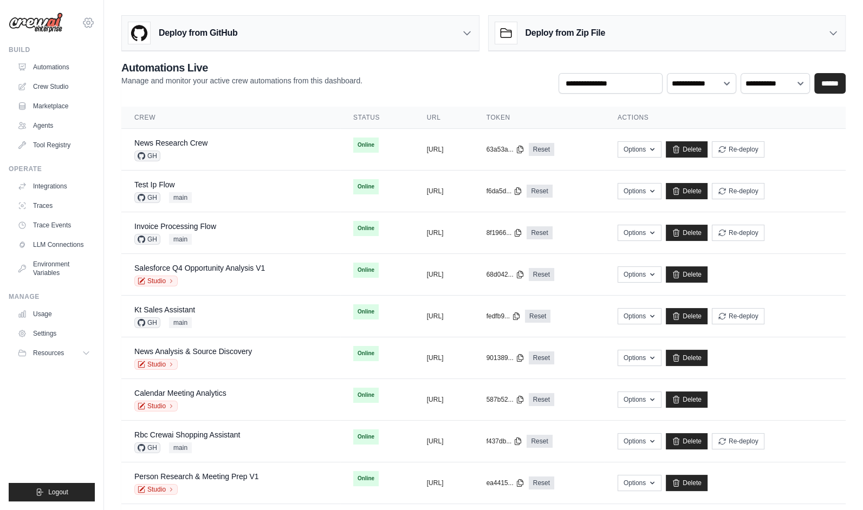
click at [85, 25] on icon at bounding box center [88, 22] width 10 height 9
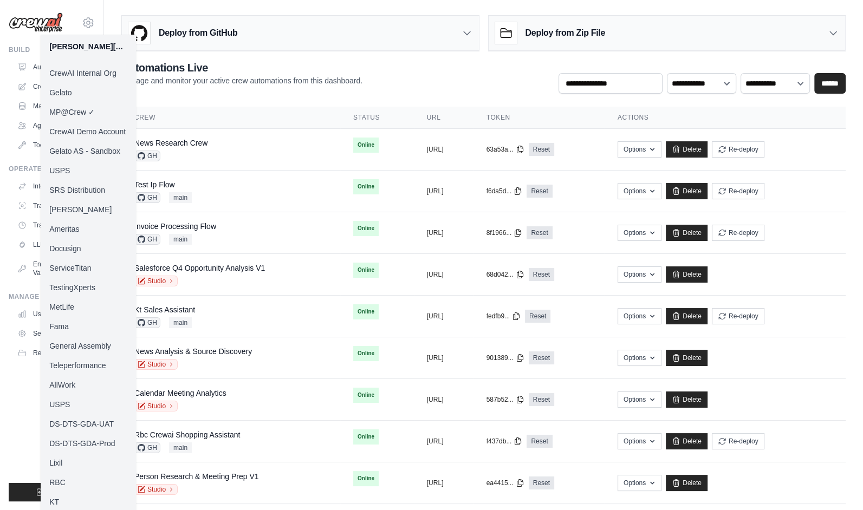
click at [191, 73] on h2 "Automations Live" at bounding box center [241, 67] width 241 height 15
